Goal: Find specific page/section: Find specific page/section

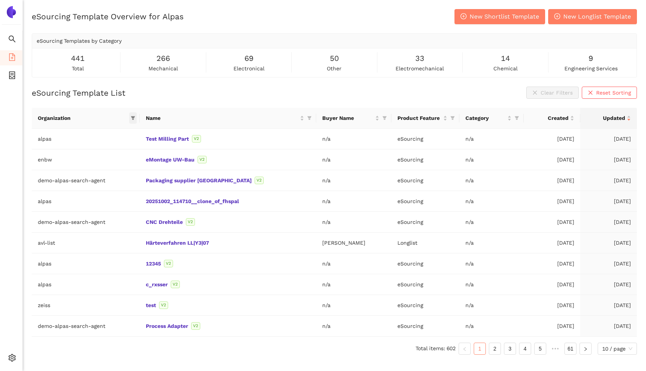
click at [135, 116] on icon "filter" at bounding box center [133, 118] width 4 height 4
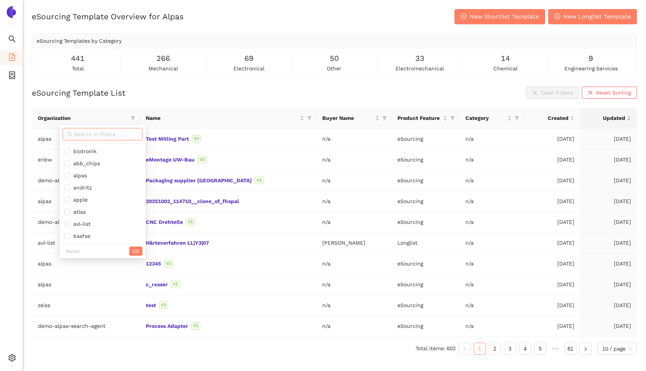
click at [106, 132] on input "text" at bounding box center [106, 134] width 64 height 8
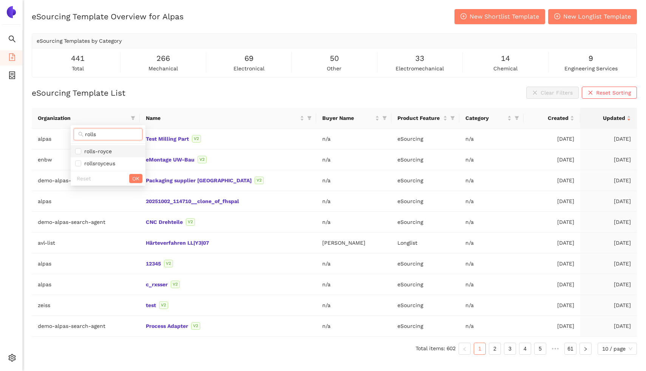
type input "rolls"
click at [108, 149] on span "rolls-royce" at bounding box center [96, 151] width 31 height 6
checkbox input "true"
click at [134, 180] on span "OK" at bounding box center [135, 178] width 7 height 8
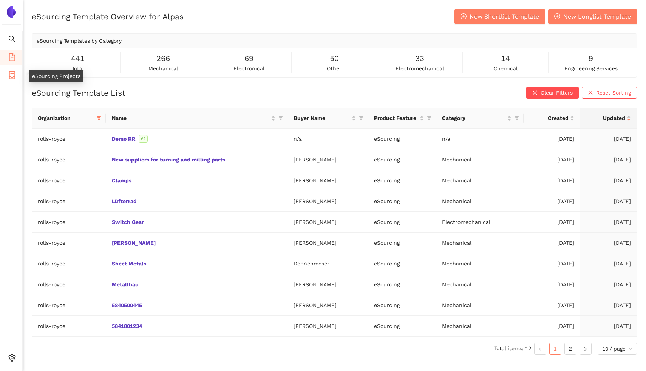
click at [9, 74] on icon "container" at bounding box center [12, 75] width 8 height 8
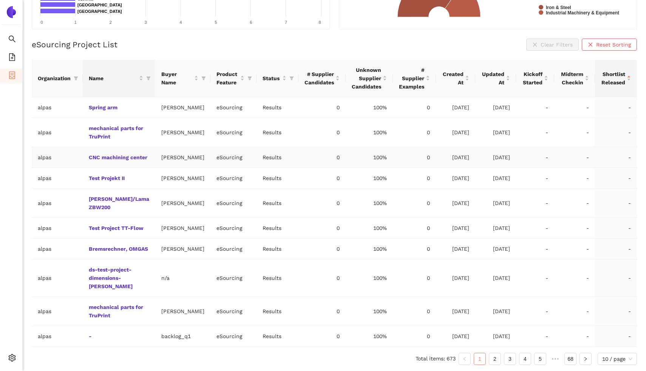
scroll to position [150, 0]
click at [74, 76] on icon "filter" at bounding box center [76, 78] width 5 height 5
click at [56, 90] on input "text" at bounding box center [52, 94] width 66 height 8
type input "roll"
click at [39, 108] on span "rolls-royce" at bounding box center [30, 111] width 31 height 6
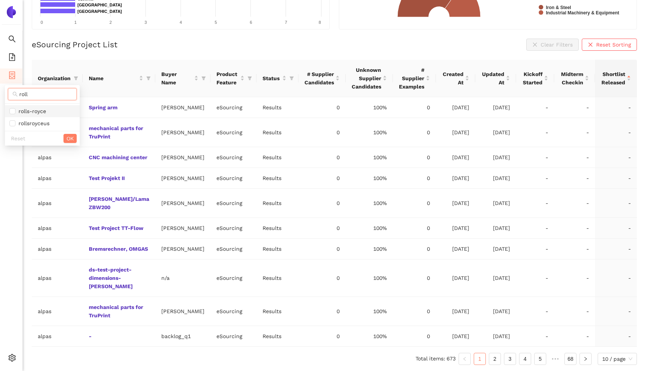
checkbox input "true"
click at [65, 134] on button "OK" at bounding box center [70, 138] width 13 height 9
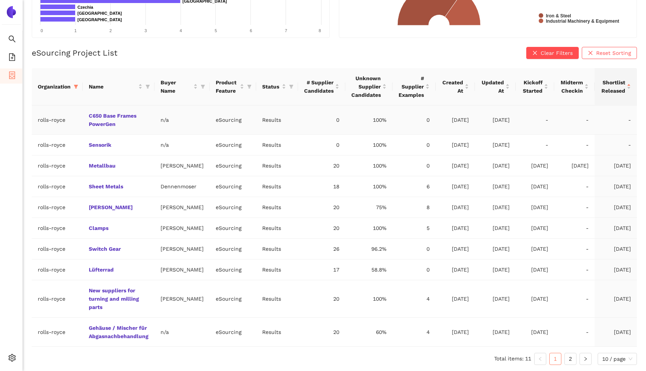
scroll to position [144, 0]
click at [76, 85] on icon "filter" at bounding box center [76, 87] width 4 height 4
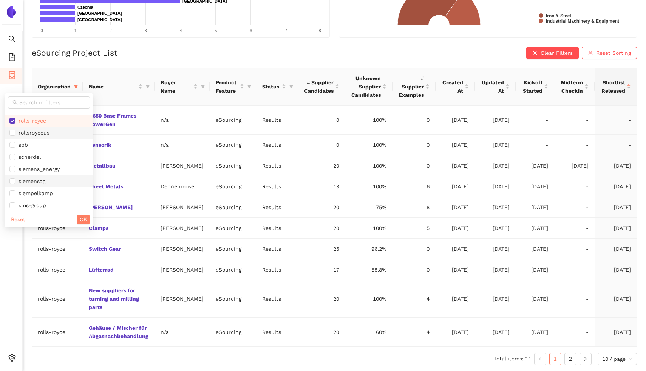
scroll to position [544, 0]
click at [80, 215] on span "OK" at bounding box center [83, 219] width 7 height 8
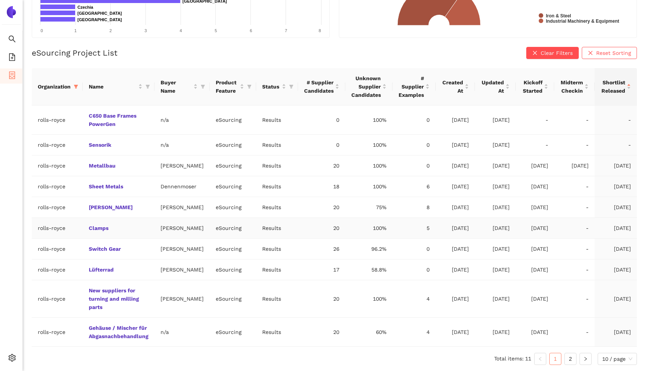
scroll to position [159, 0]
click at [573, 361] on link "2" at bounding box center [570, 358] width 11 height 11
